Goal: Check status: Check status

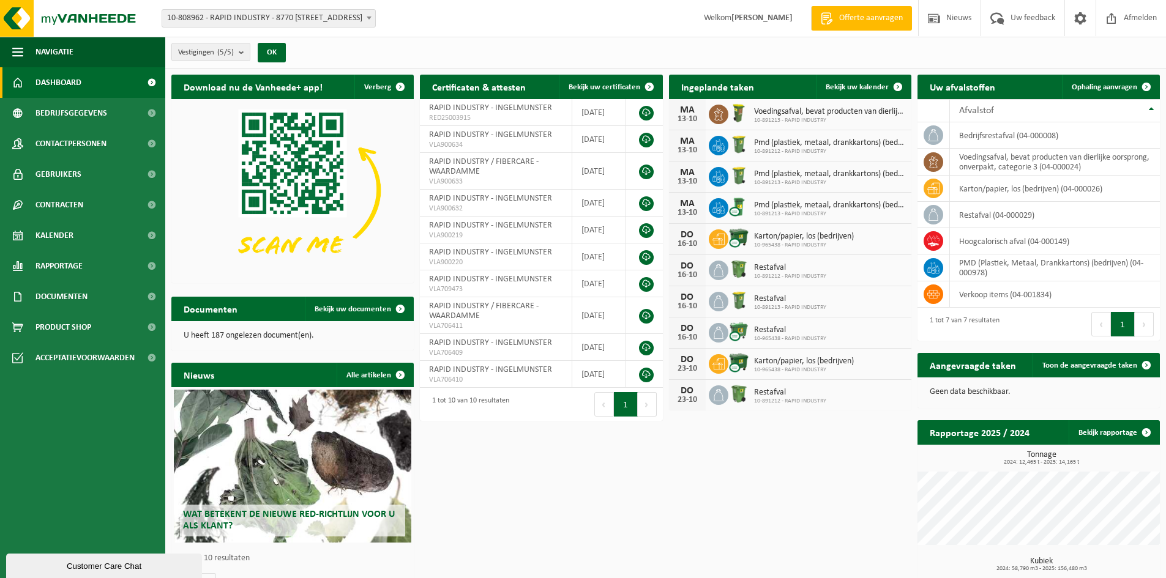
click at [371, 18] on b at bounding box center [369, 18] width 5 height 3
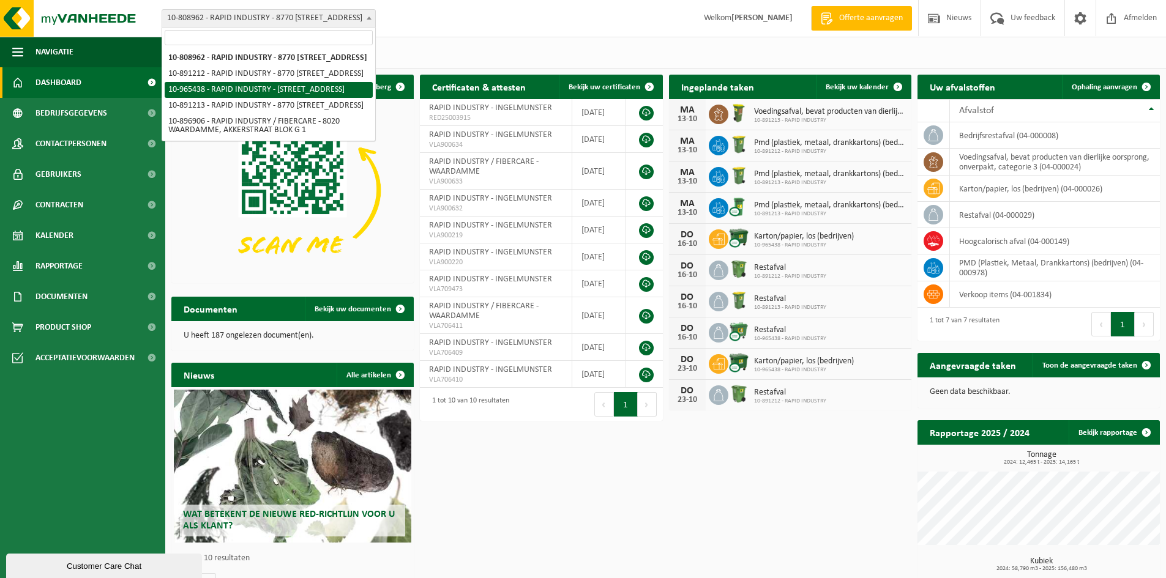
select select "152320"
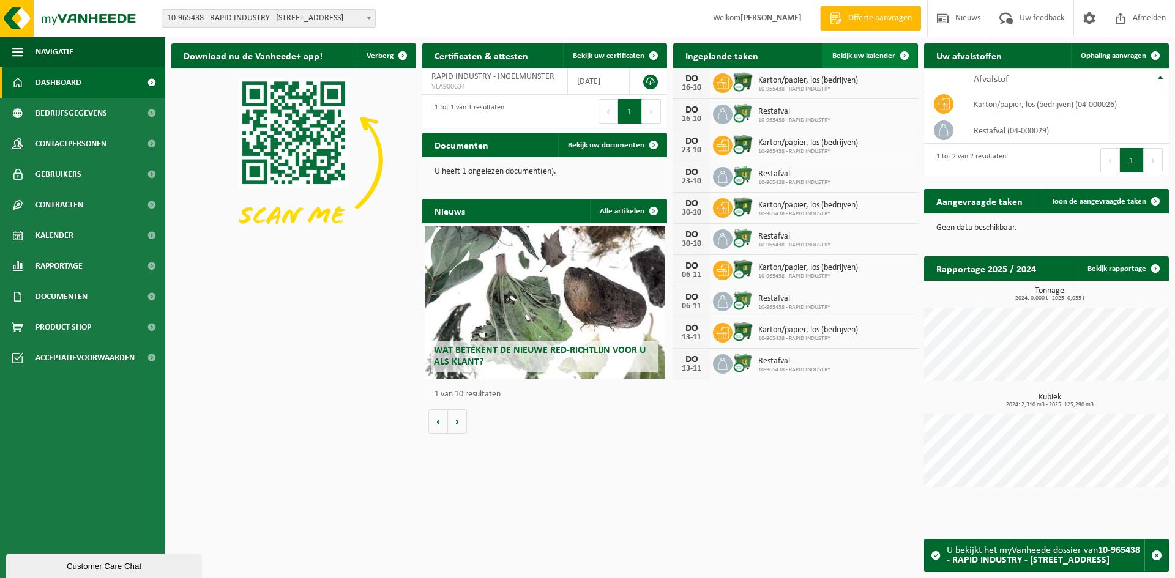
click at [863, 52] on span "Bekijk uw kalender" at bounding box center [863, 56] width 63 height 8
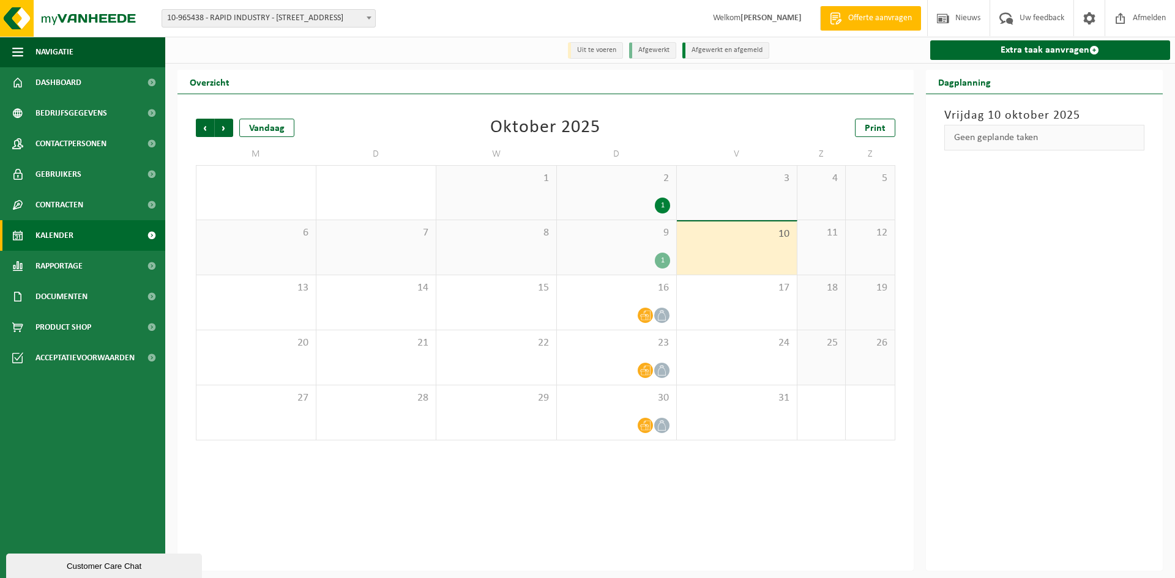
click at [661, 256] on div "1" at bounding box center [662, 261] width 15 height 16
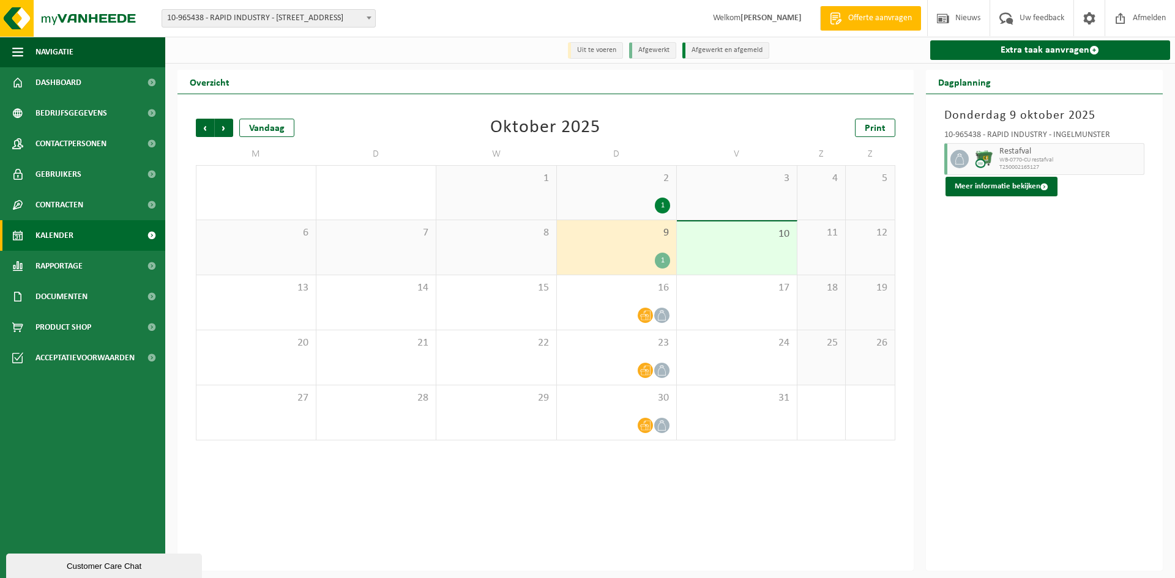
click at [622, 255] on div "1" at bounding box center [617, 261] width 108 height 16
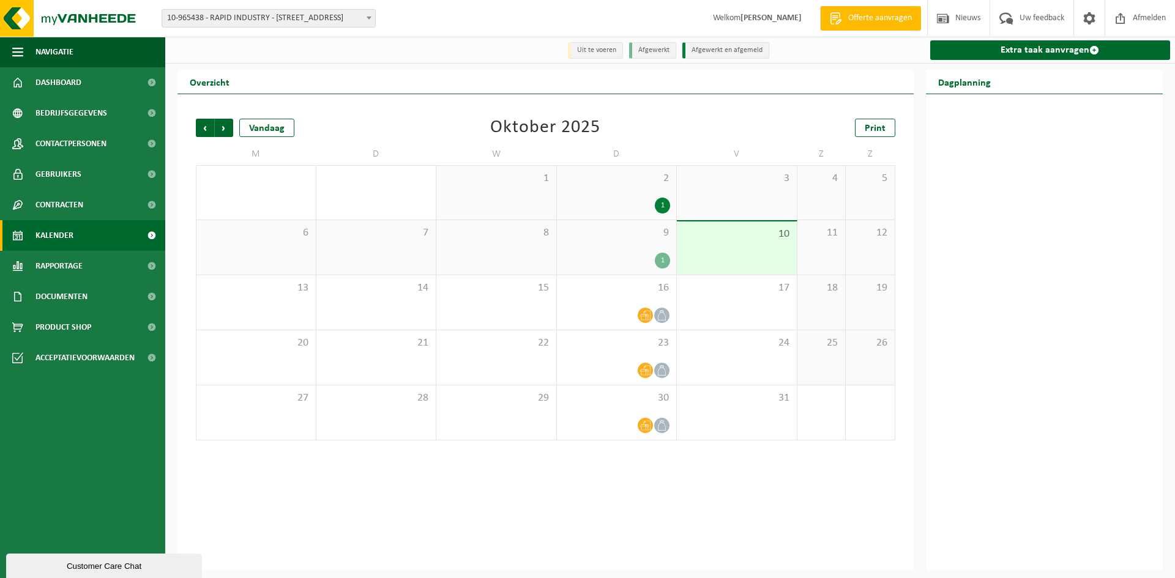
click at [621, 204] on div "1" at bounding box center [617, 206] width 108 height 16
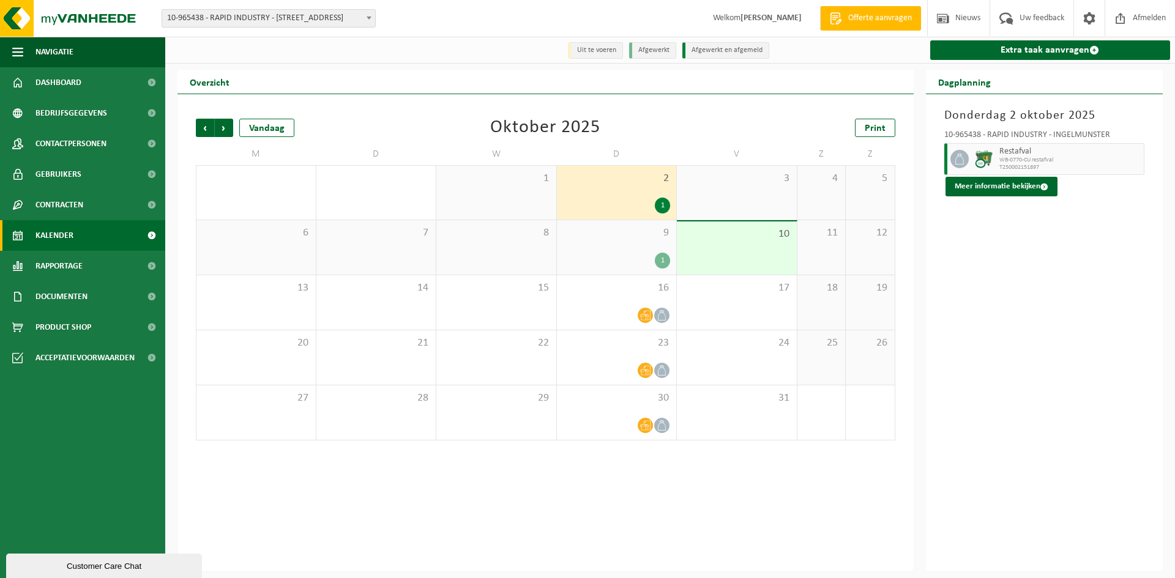
click at [621, 252] on div "9 1" at bounding box center [617, 247] width 120 height 54
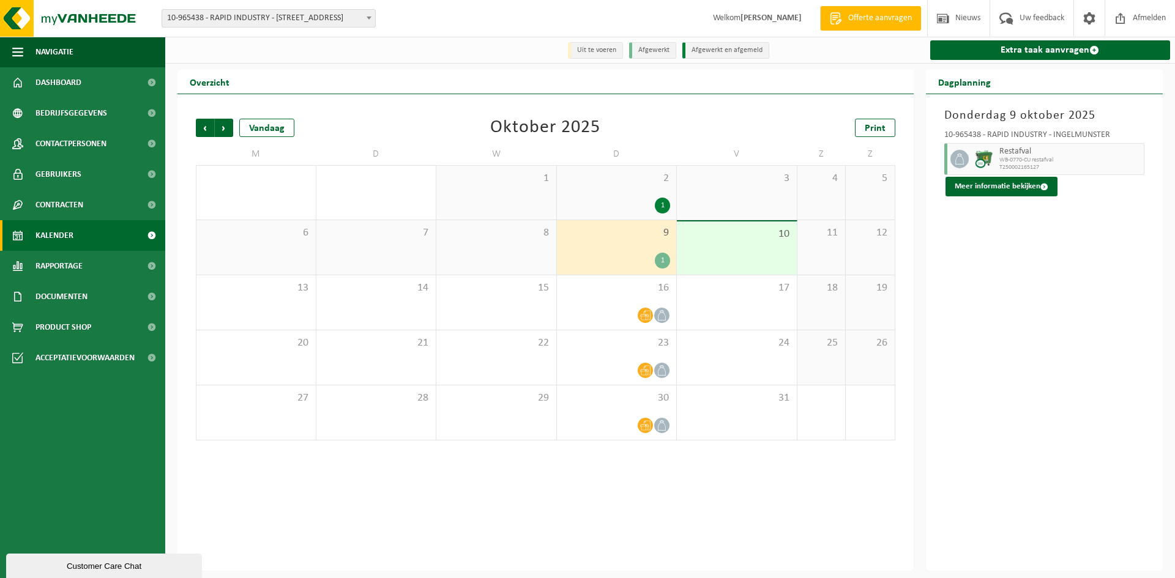
click at [140, 562] on div "Customer Care Chat" at bounding box center [103, 566] width 177 height 9
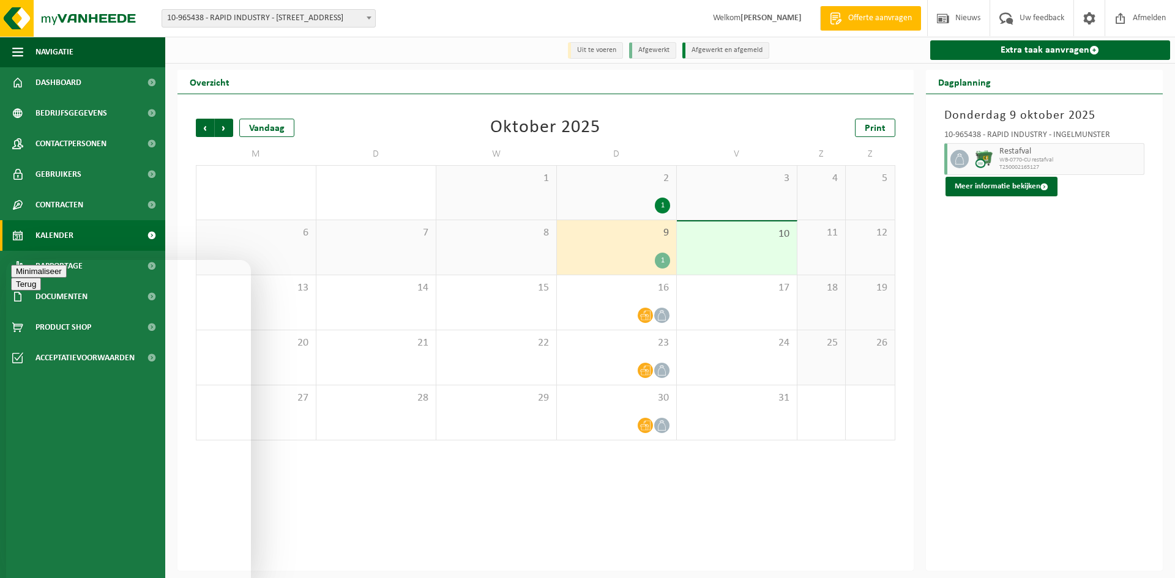
click at [67, 276] on button "Minimaliseer" at bounding box center [39, 271] width 56 height 13
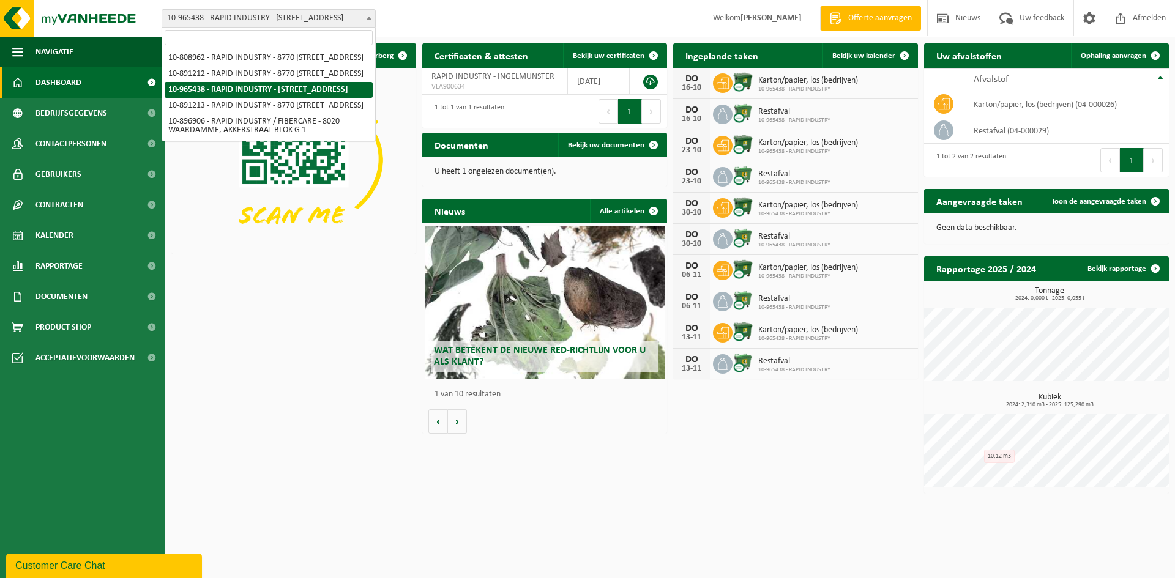
click at [370, 17] on b at bounding box center [369, 18] width 5 height 3
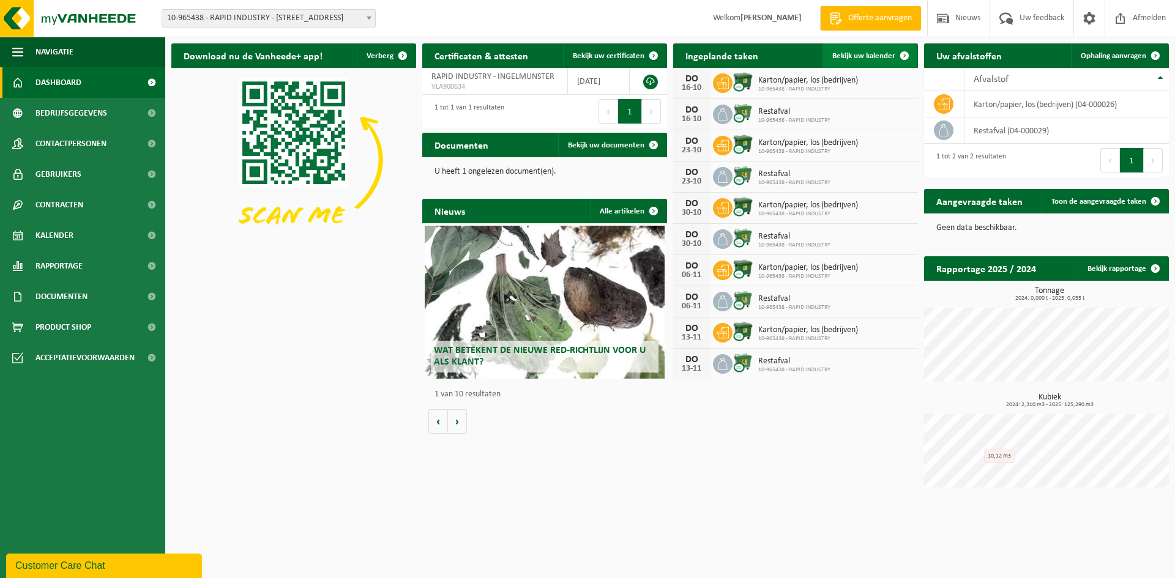
click at [882, 49] on link "Bekijk uw kalender" at bounding box center [869, 55] width 94 height 24
